Goal: Use online tool/utility: Utilize a website feature to perform a specific function

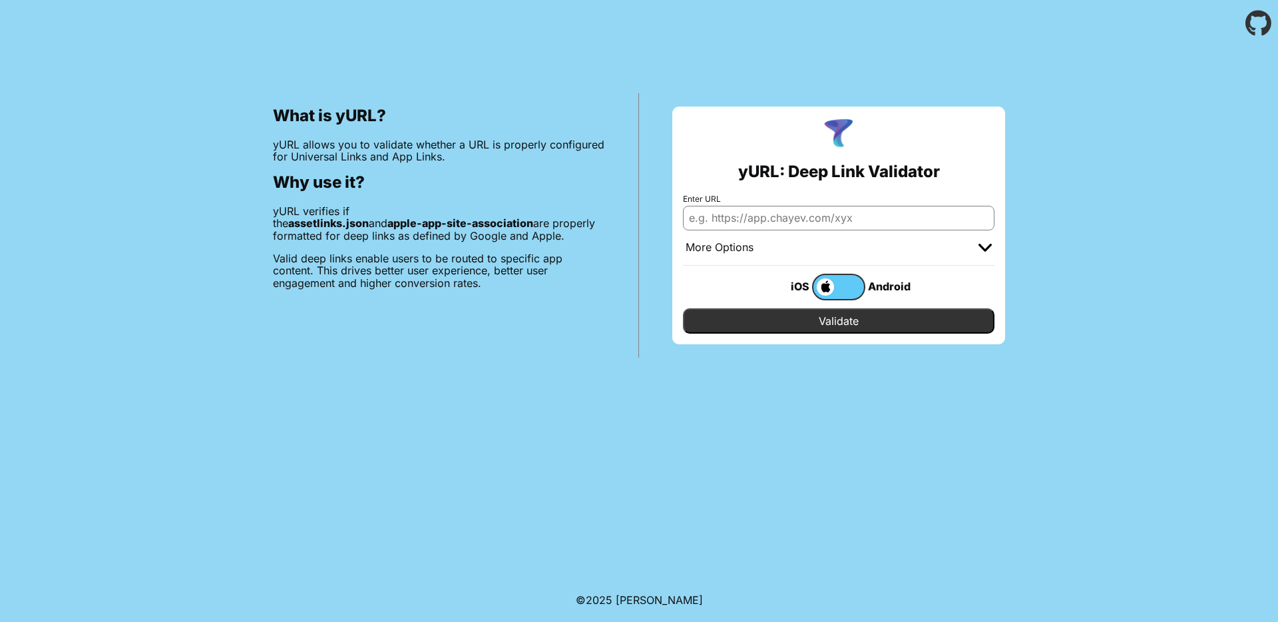
click at [903, 222] on input "Enter URL" at bounding box center [839, 218] width 312 height 24
click at [846, 298] on label at bounding box center [838, 287] width 53 height 27
click at [0, 0] on input "checkbox" at bounding box center [0, 0] width 0 height 0
click at [846, 298] on label at bounding box center [838, 287] width 53 height 27
click at [0, 0] on input "checkbox" at bounding box center [0, 0] width 0 height 0
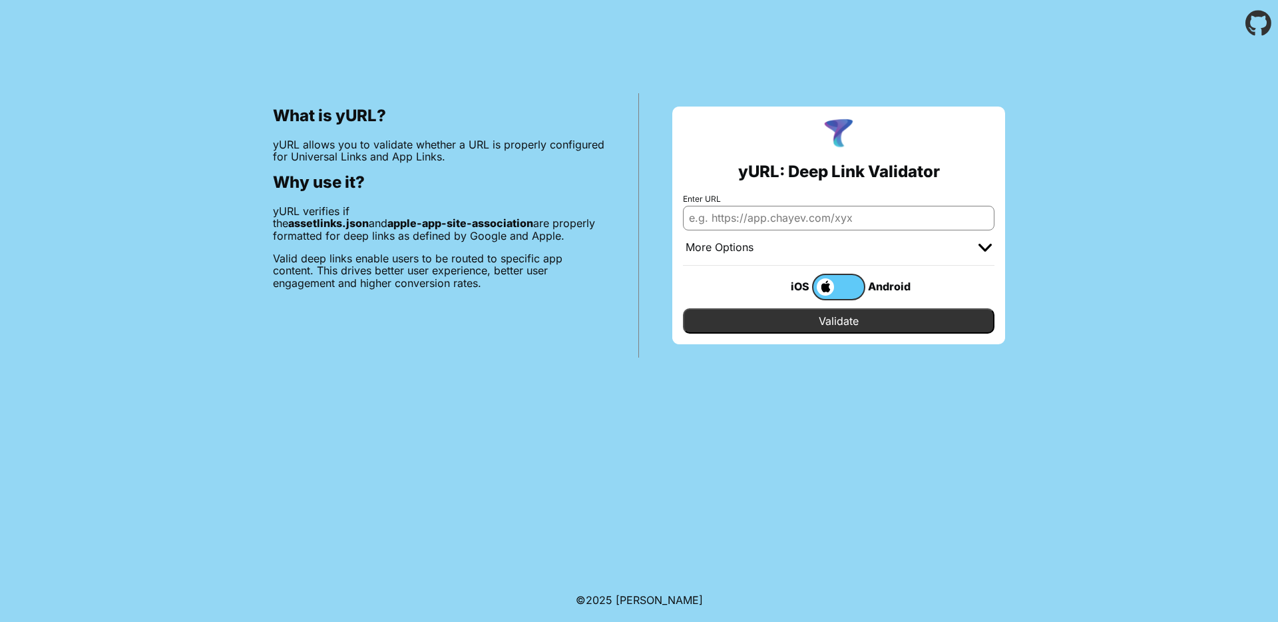
click at [855, 286] on label at bounding box center [838, 287] width 53 height 27
click at [0, 0] on input "checkbox" at bounding box center [0, 0] width 0 height 0
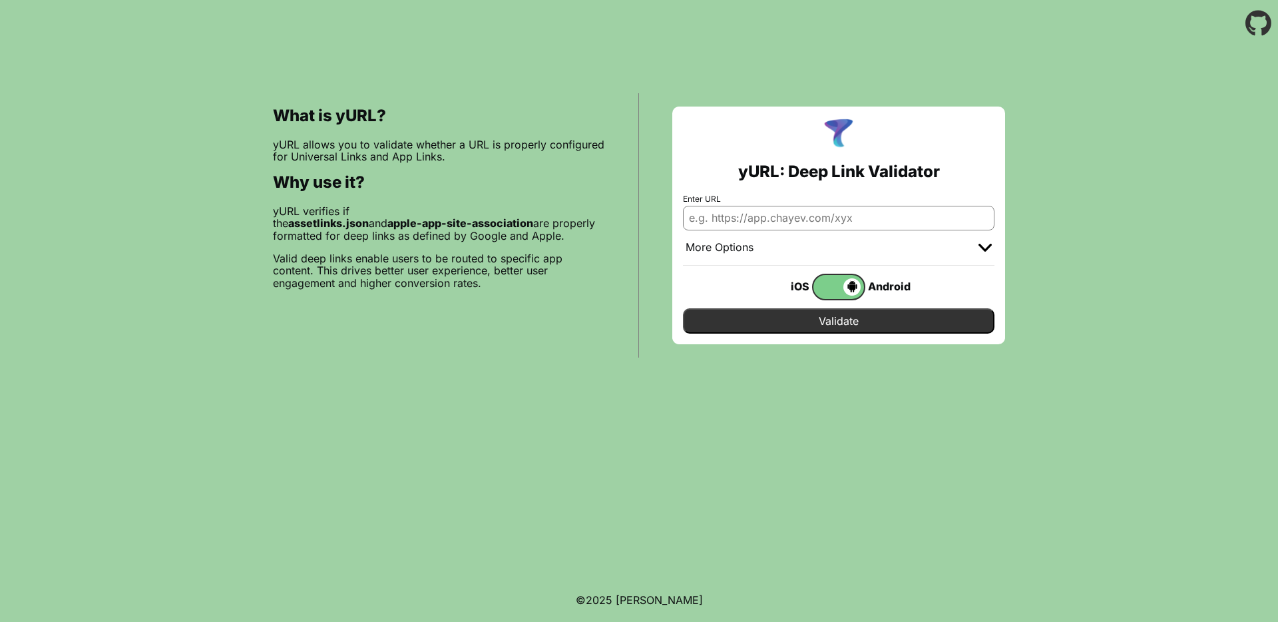
click at [827, 288] on span at bounding box center [836, 286] width 47 height 17
click at [0, 0] on input "checkbox" at bounding box center [0, 0] width 0 height 0
